Goal: Information Seeking & Learning: Learn about a topic

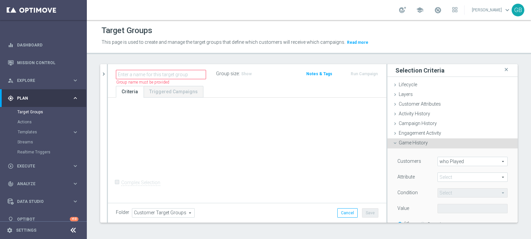
scroll to position [41, 0]
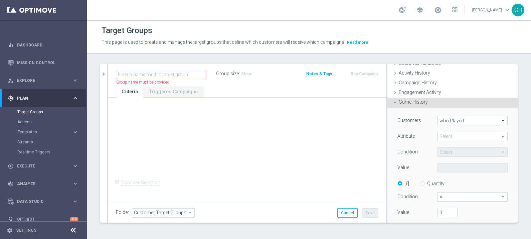
click at [411, 104] on span "Game History" at bounding box center [413, 101] width 29 height 5
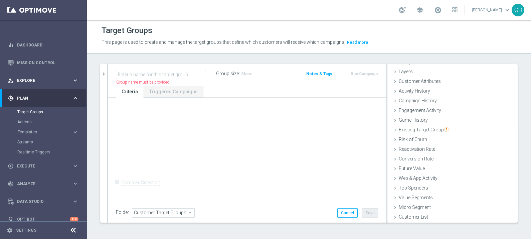
scroll to position [23, 0]
click at [37, 80] on span "Explore" at bounding box center [44, 81] width 55 height 4
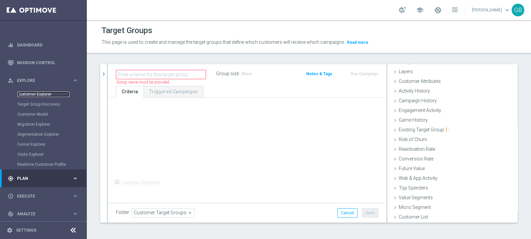
click at [40, 93] on link "Customer Explorer" at bounding box center [43, 94] width 52 height 5
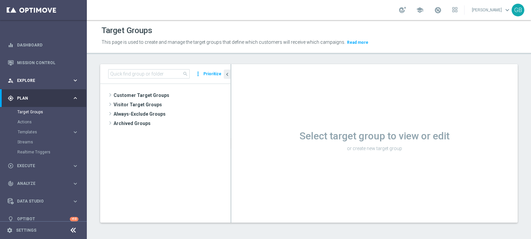
click at [61, 79] on span "Explore" at bounding box center [44, 81] width 55 height 4
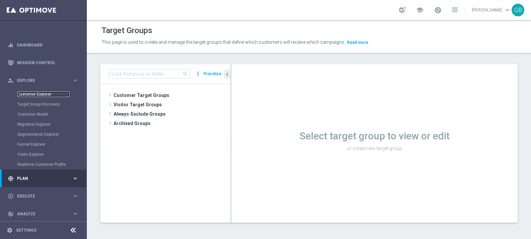
click at [38, 94] on link "Customer Explorer" at bounding box center [43, 94] width 52 height 5
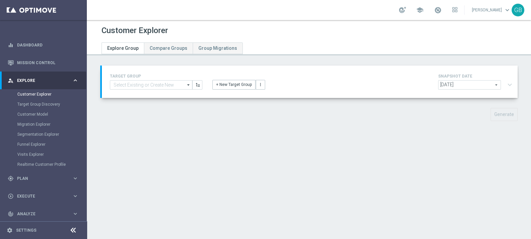
click at [486, 91] on div "TARGET GROUP arrow_drop_down Show Selected 0 of 5169 (sms) BF Retention 23.09 1…" at bounding box center [310, 82] width 416 height 32
click at [485, 86] on span "[DATE]" at bounding box center [470, 85] width 62 height 9
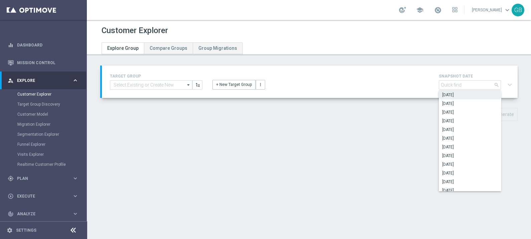
click at [456, 92] on span "[DATE]" at bounding box center [470, 94] width 55 height 5
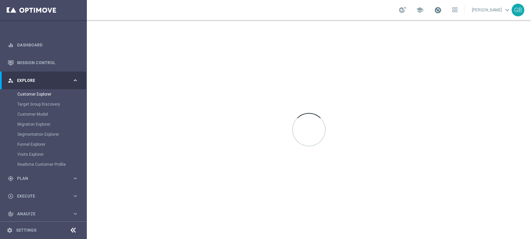
click at [440, 10] on span at bounding box center [437, 9] width 7 height 7
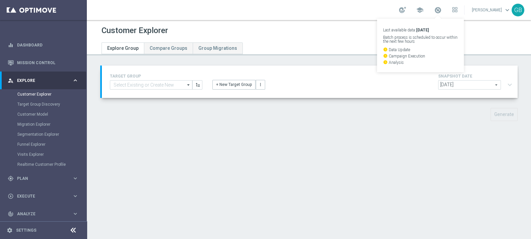
drag, startPoint x: 440, startPoint y: 10, endPoint x: 326, endPoint y: 41, distance: 117.8
click at [326, 41] on div at bounding box center [238, 39] width 283 height 5
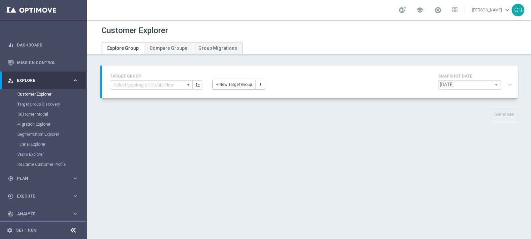
click at [474, 84] on span "[DATE]" at bounding box center [470, 85] width 62 height 9
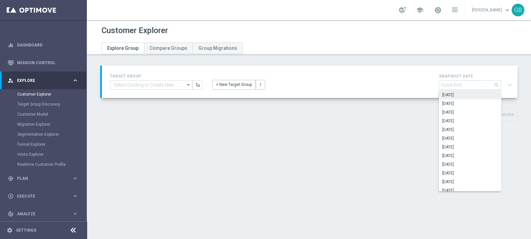
click at [461, 95] on span "[DATE]" at bounding box center [470, 94] width 55 height 5
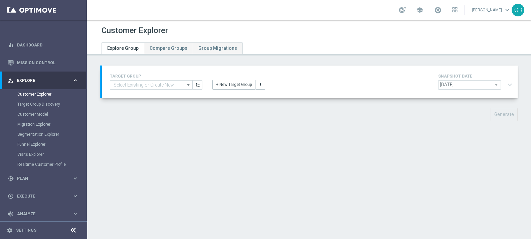
click at [463, 84] on span "[DATE]" at bounding box center [470, 85] width 62 height 9
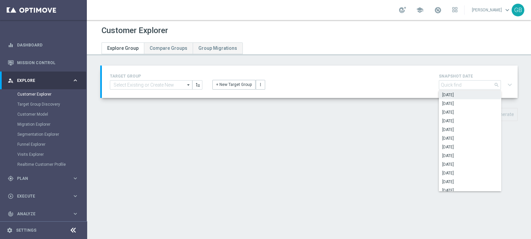
click at [465, 92] on span "[DATE]" at bounding box center [470, 94] width 55 height 5
